Goal: Use online tool/utility: Utilize a website feature to perform a specific function

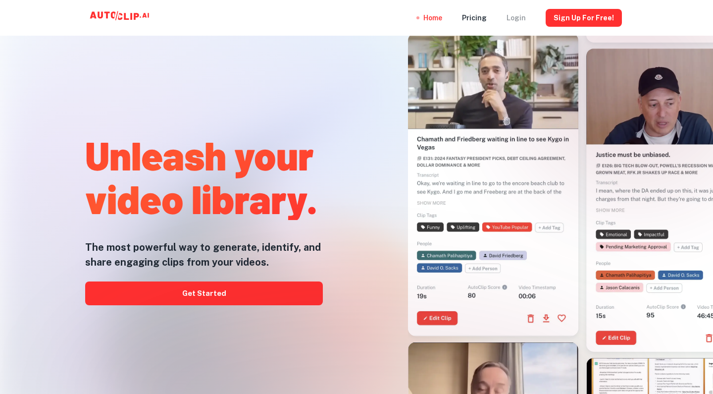
click at [525, 14] on div "Login" at bounding box center [516, 18] width 19 height 36
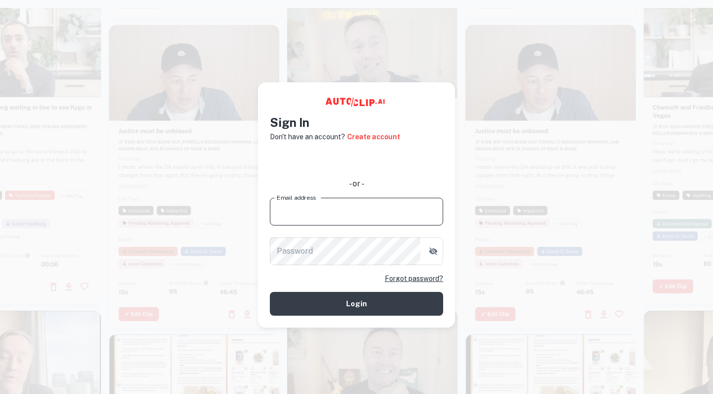
click at [353, 211] on input "Email address" at bounding box center [356, 212] width 173 height 28
click at [431, 208] on input "Email address" at bounding box center [356, 212] width 173 height 28
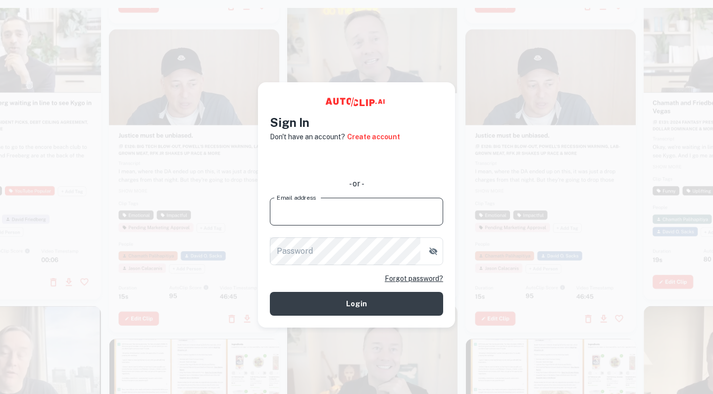
click at [379, 215] on input "Email address" at bounding box center [356, 212] width 173 height 28
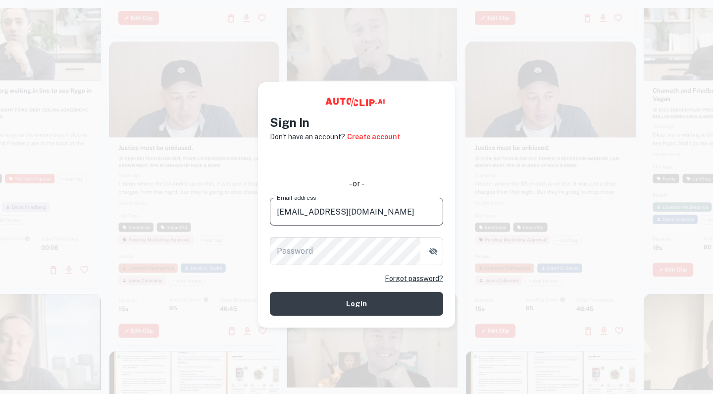
type input "[EMAIL_ADDRESS][DOMAIN_NAME]"
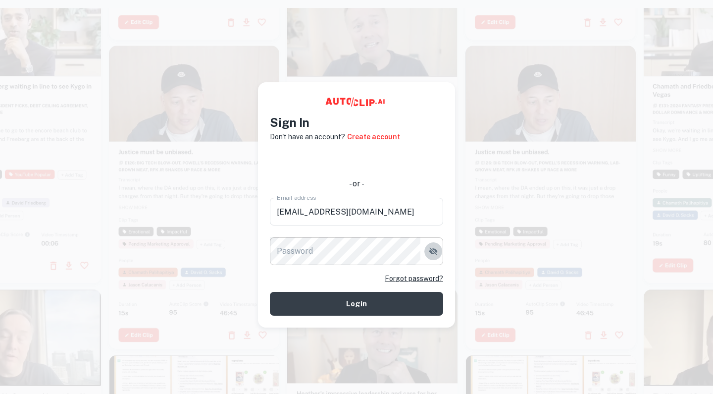
click at [434, 249] on icon "button" at bounding box center [433, 250] width 8 height 7
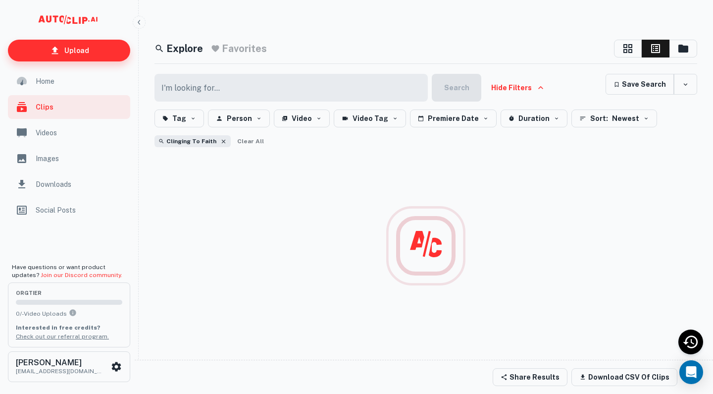
click at [80, 45] on p "Upload" at bounding box center [76, 50] width 25 height 11
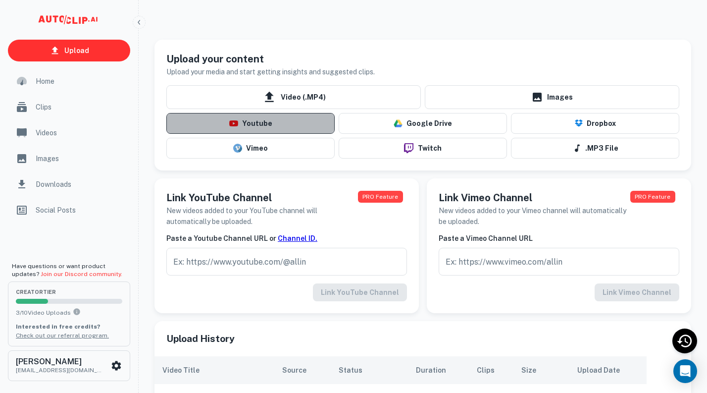
click at [273, 121] on button "Youtube" at bounding box center [250, 123] width 168 height 21
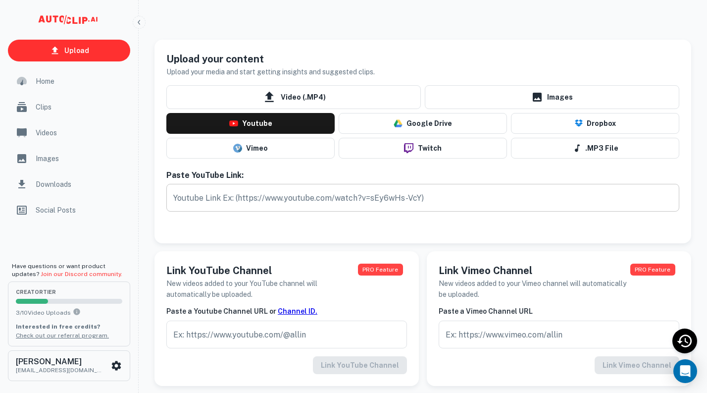
click at [277, 195] on input "text" at bounding box center [422, 198] width 513 height 28
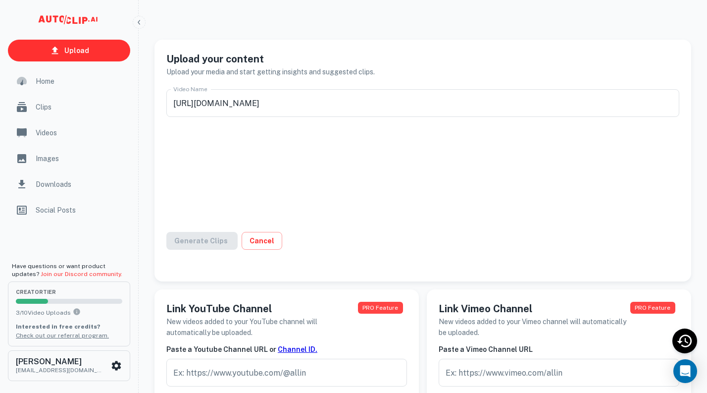
type input "September 7th, 2025 Sunday Service"
click at [220, 243] on button "Generate Clips" at bounding box center [206, 241] width 81 height 18
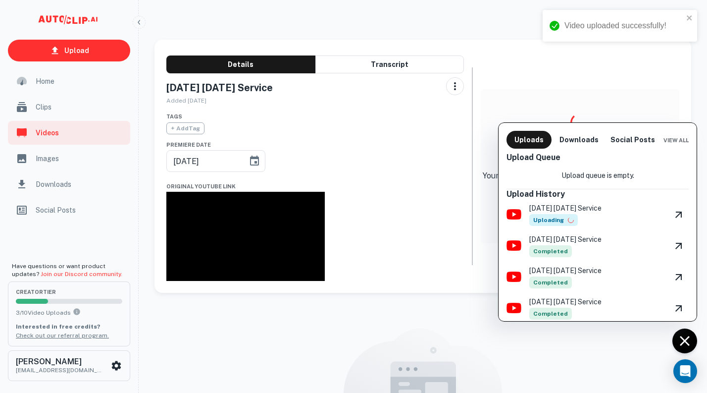
click at [88, 53] on div at bounding box center [353, 196] width 707 height 393
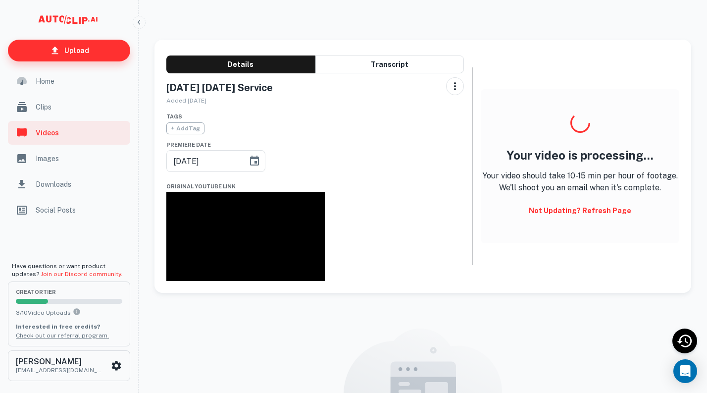
click at [73, 51] on p "Upload" at bounding box center [76, 50] width 25 height 11
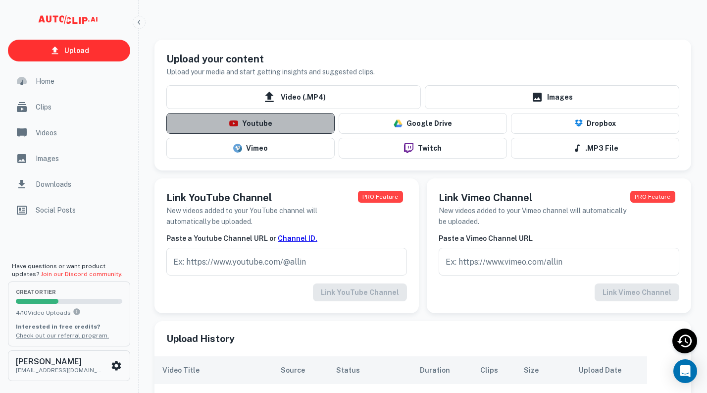
click at [291, 121] on button "Youtube" at bounding box center [250, 123] width 168 height 21
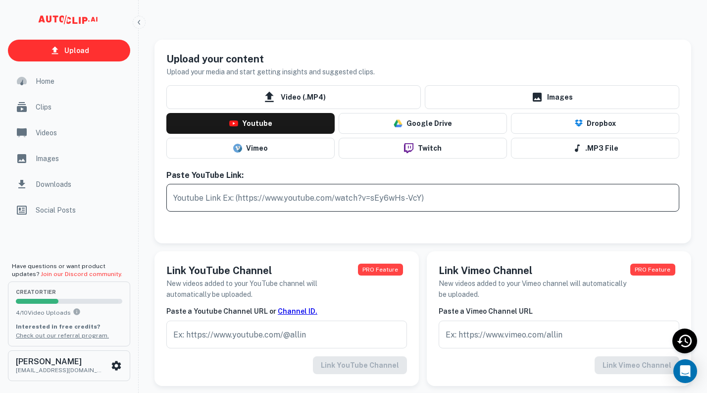
click at [290, 190] on input "text" at bounding box center [422, 198] width 513 height 28
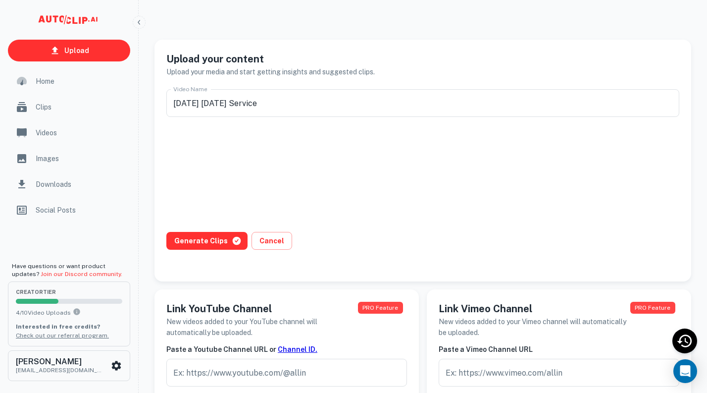
type input "August 31st, 2025 Sunday Service"
click at [226, 242] on button "Generate Clips" at bounding box center [206, 241] width 81 height 18
